Goal: Find specific page/section: Find specific page/section

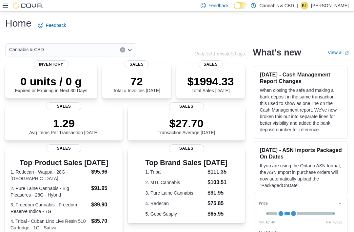
click at [103, 52] on div "Cannabis & CBD" at bounding box center [70, 49] width 131 height 13
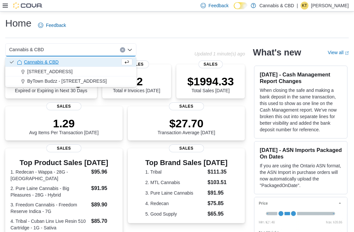
click at [93, 82] on span "ByTown Budzz - [STREET_ADDRESS]" at bounding box center [67, 81] width 80 height 7
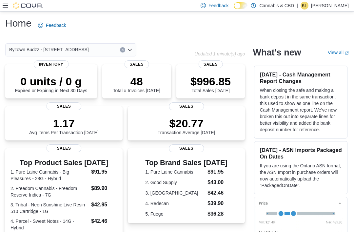
click at [3, 8] on icon at bounding box center [5, 5] width 5 height 5
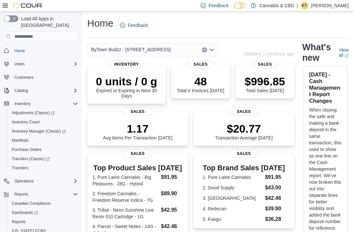
click at [42, 128] on span "Inventory Manager (Classic)" at bounding box center [39, 130] width 54 height 5
